Goal: Task Accomplishment & Management: Manage account settings

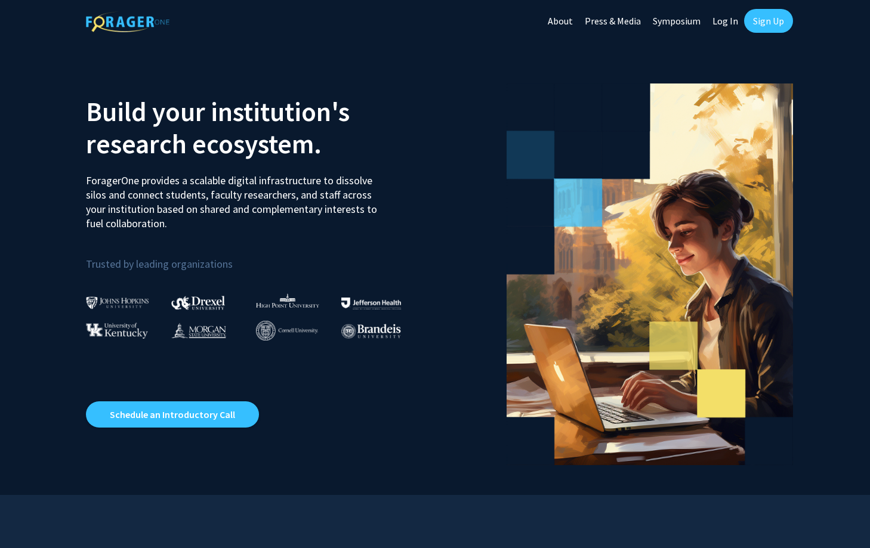
click at [733, 21] on link "Log In" at bounding box center [725, 21] width 38 height 42
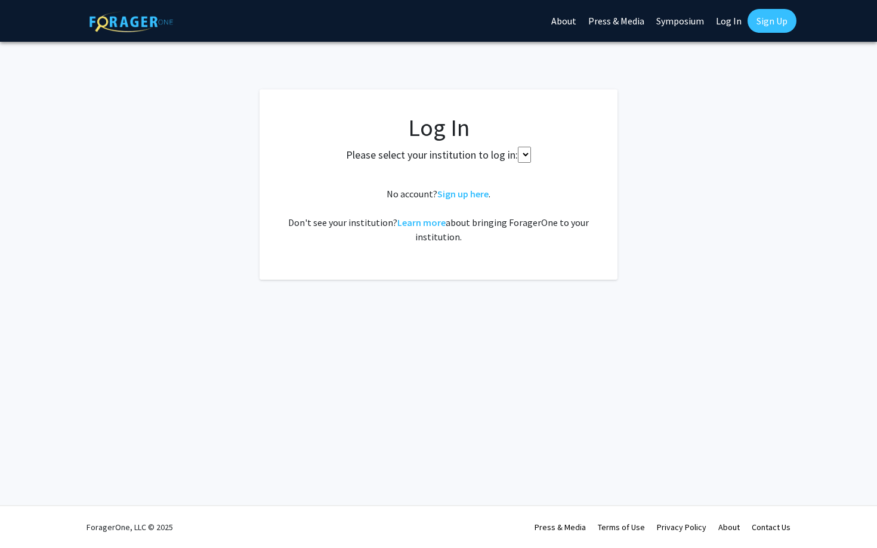
select select
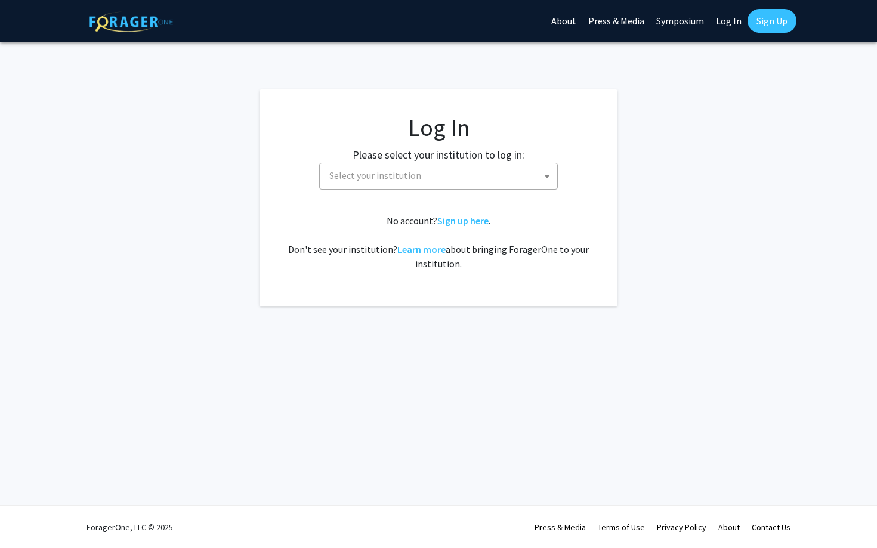
click at [523, 174] on span "Select your institution" at bounding box center [440, 175] width 233 height 24
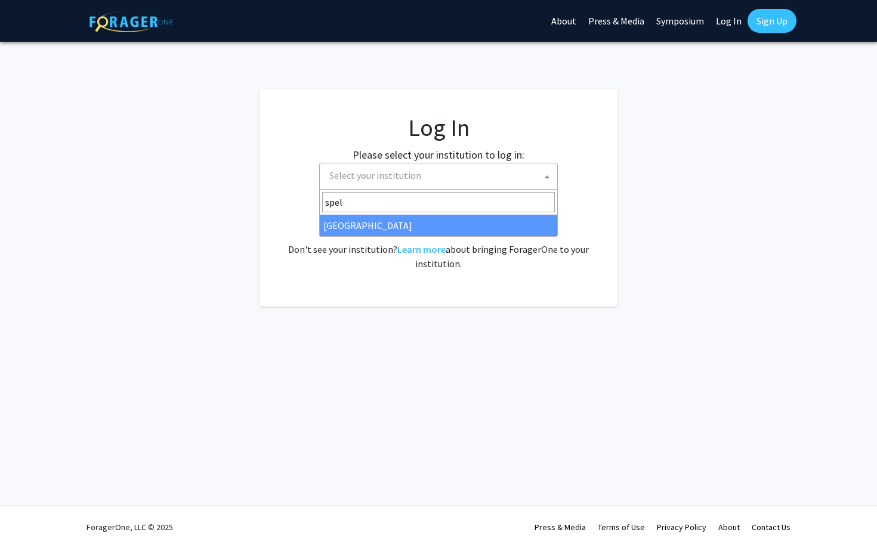
type input "spel"
select select "4"
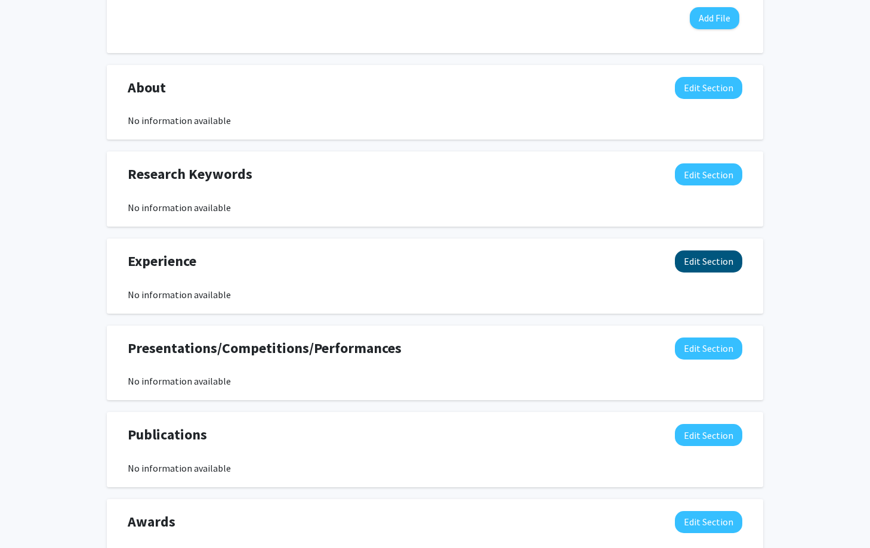
scroll to position [485, 0]
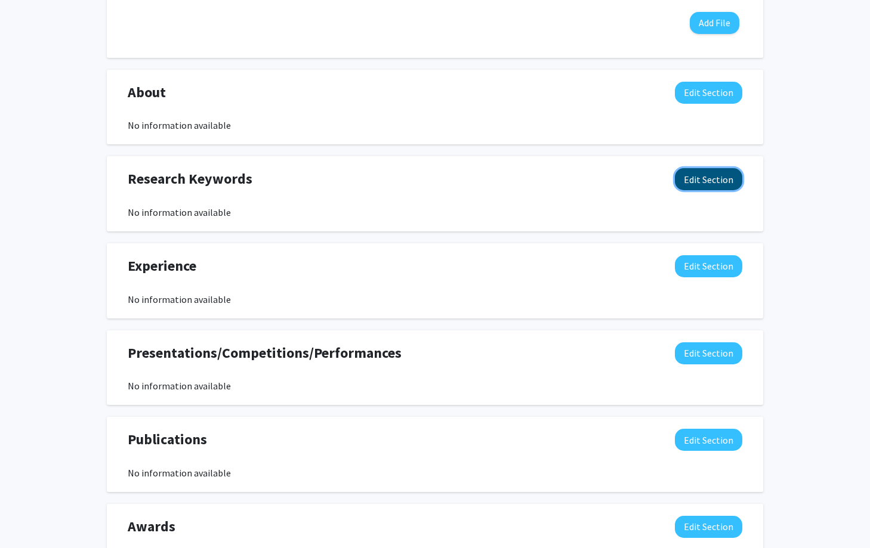
click at [714, 181] on button "Edit Section" at bounding box center [708, 179] width 67 height 22
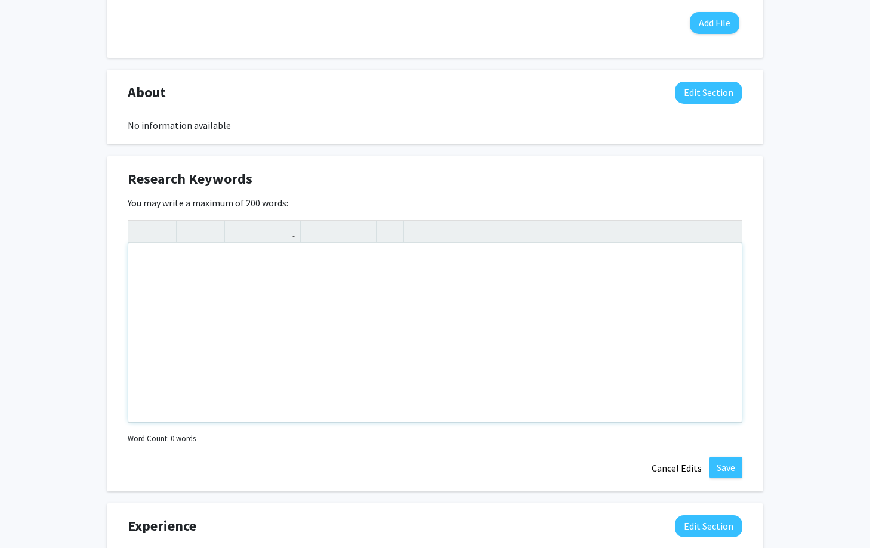
click at [627, 256] on div "Note to users with screen readers: Please deactivate our accessibility plugin f…" at bounding box center [434, 332] width 613 height 179
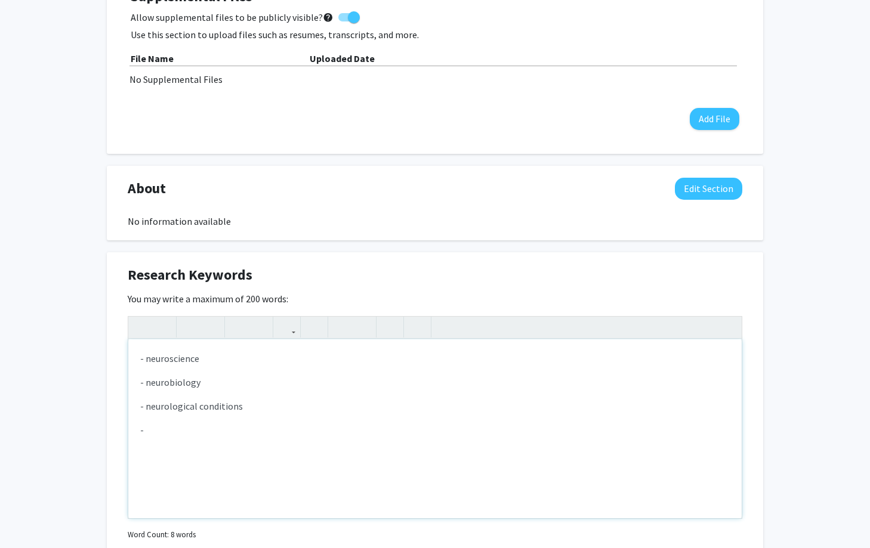
scroll to position [389, 0]
type textarea "<p>- neuroscience</p><p>- neurobiology&nbsp;</p><p>- neurological conditions&nb…"
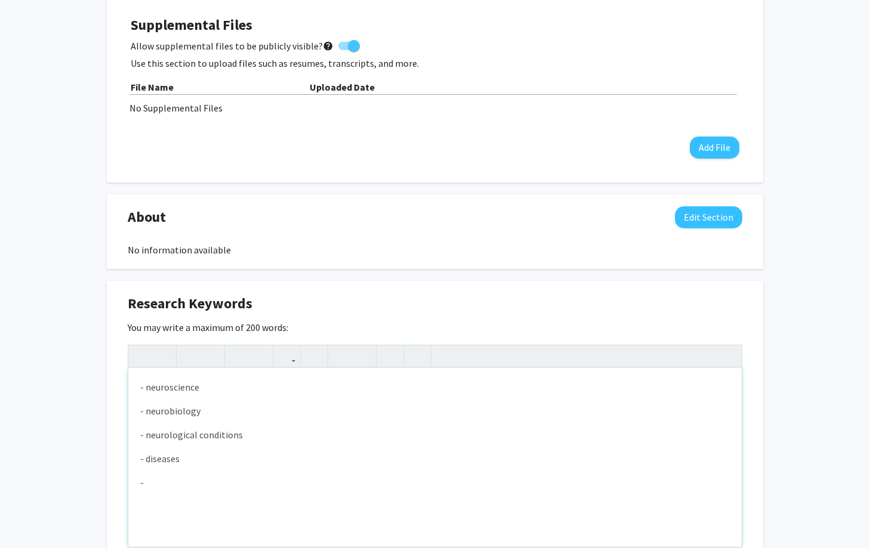
scroll to position [426, 0]
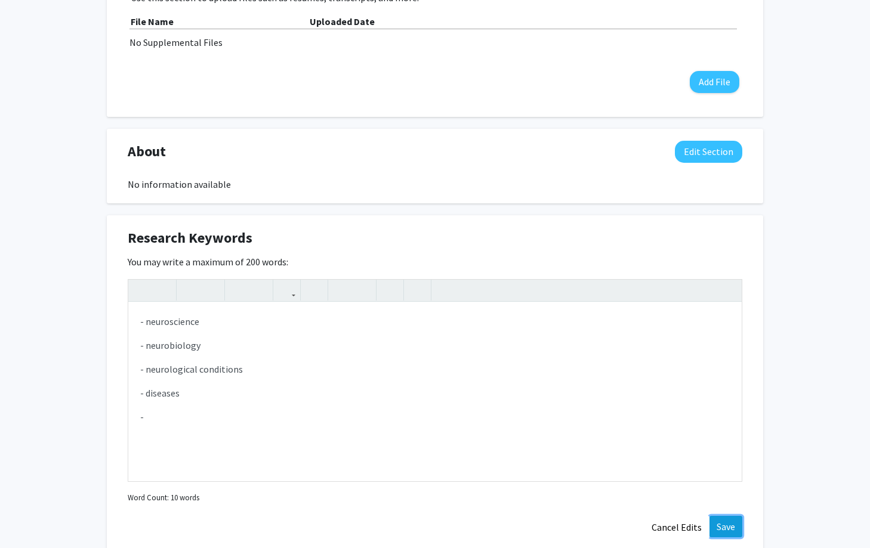
click at [735, 524] on button "Save" at bounding box center [725, 526] width 33 height 21
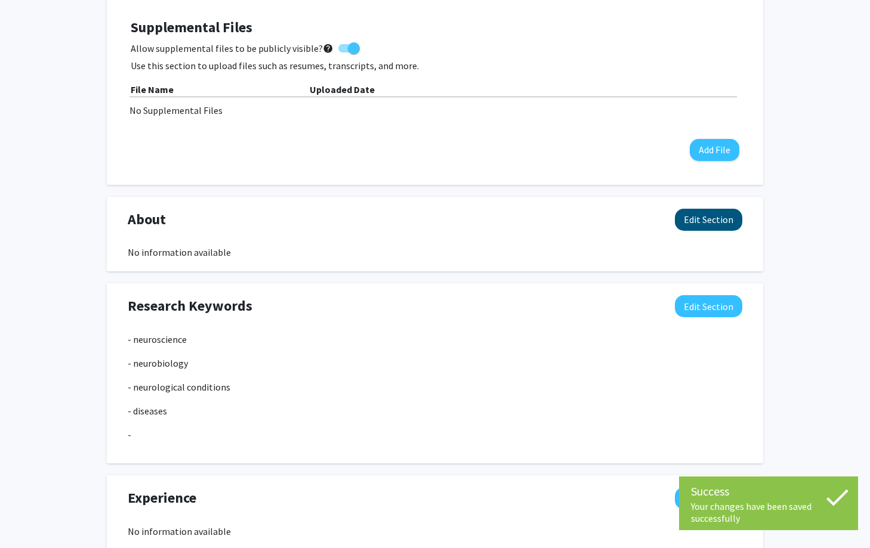
scroll to position [352, 0]
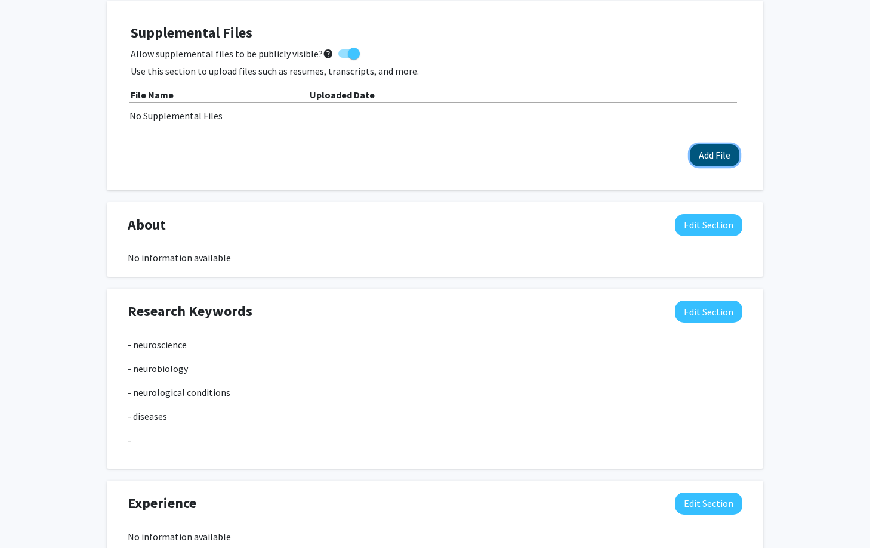
click at [708, 157] on button "Add File" at bounding box center [714, 155] width 50 height 22
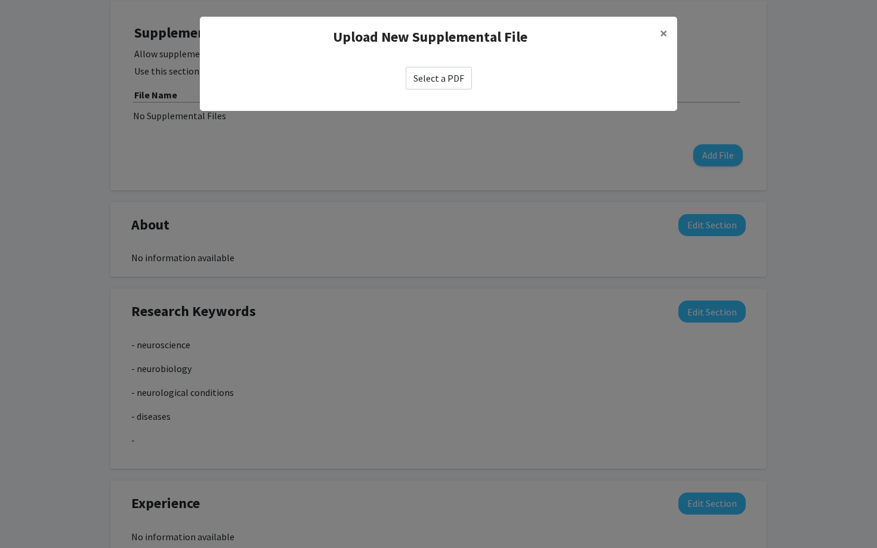
click at [432, 72] on label "Select a PDF" at bounding box center [439, 78] width 66 height 23
click at [0, 0] on input "Select a PDF" at bounding box center [0, 0] width 0 height 0
click at [668, 31] on button "×" at bounding box center [663, 33] width 27 height 33
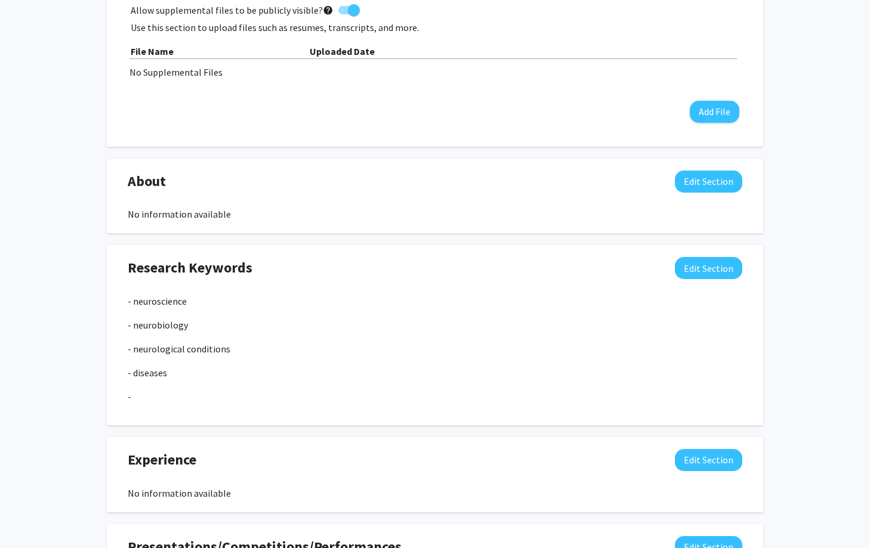
scroll to position [392, 0]
